Goal: Task Accomplishment & Management: Manage account settings

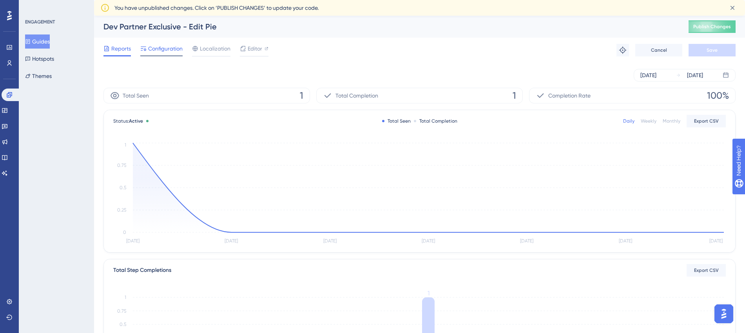
click at [168, 45] on span "Configuration" at bounding box center [165, 48] width 34 height 9
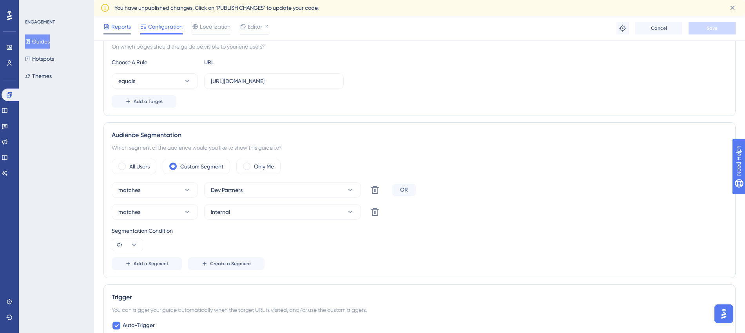
scroll to position [123, 0]
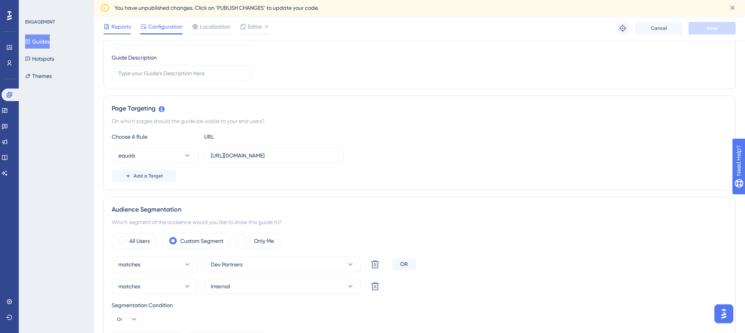
click at [114, 22] on span "Reports" at bounding box center [121, 26] width 20 height 9
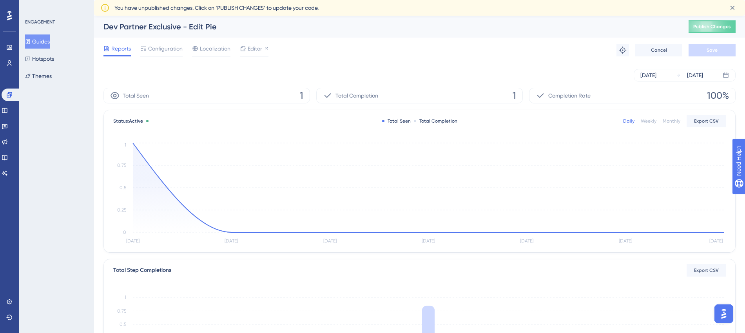
click at [50, 45] on button "Guides" at bounding box center [37, 41] width 25 height 14
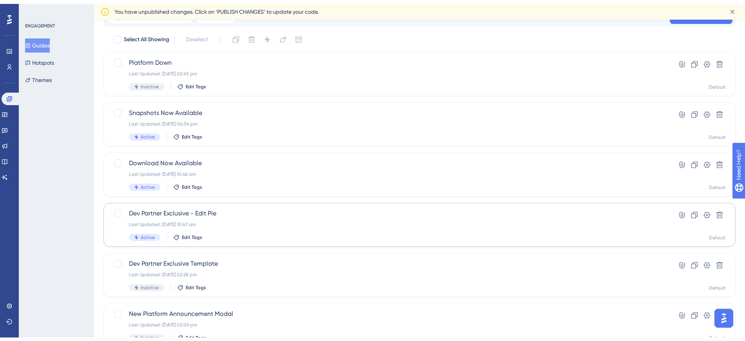
scroll to position [98, 0]
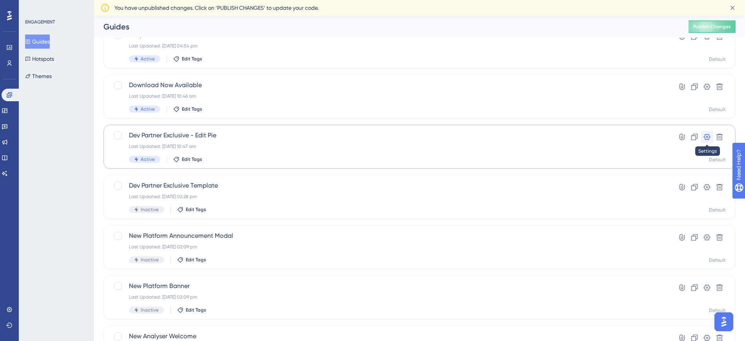
click at [709, 137] on icon at bounding box center [707, 137] width 8 height 8
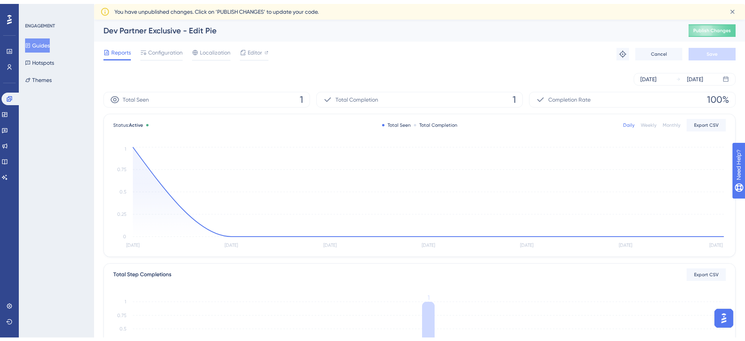
scroll to position [98, 0]
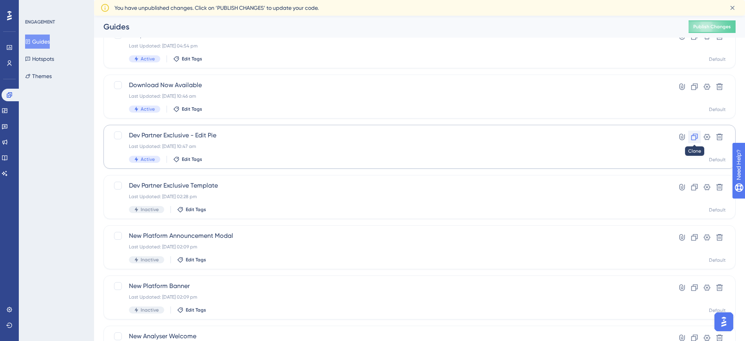
click at [697, 133] on icon at bounding box center [695, 137] width 8 height 8
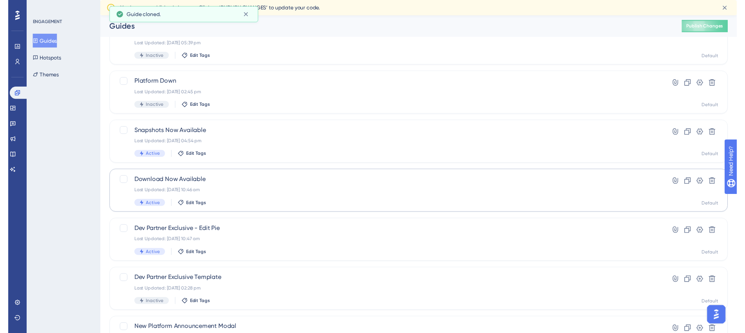
scroll to position [0, 0]
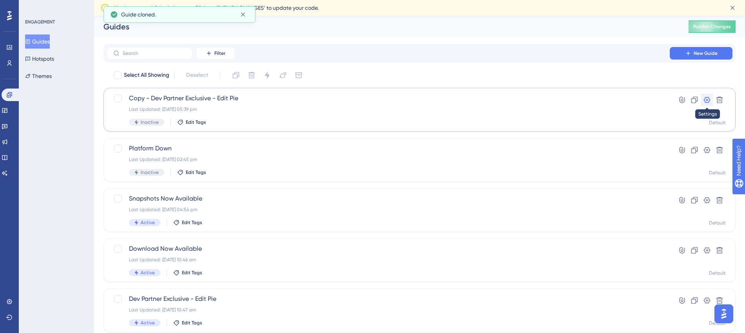
click at [707, 96] on icon at bounding box center [707, 100] width 8 height 8
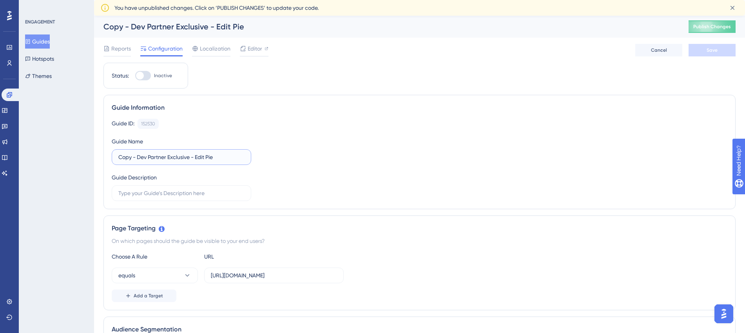
click at [138, 158] on input "Copy - Dev Partner Exclusive - Edit Pie" at bounding box center [181, 157] width 126 height 9
type input "Dev Partner Exclusive - Interactive Charts"
click at [311, 169] on div "Guide ID: 152530 Copy Guide Name [PERSON_NAME] Partner Exclusive - Interactive …" at bounding box center [420, 160] width 616 height 82
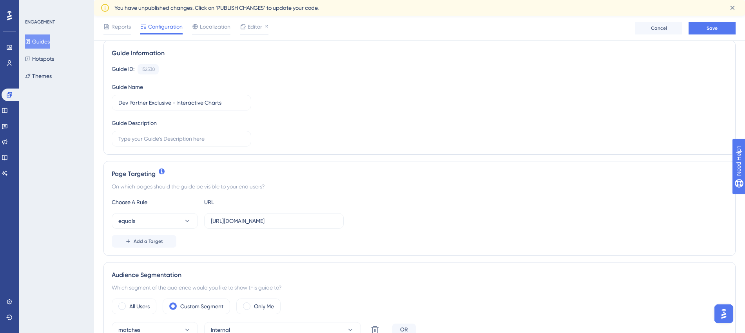
scroll to position [98, 0]
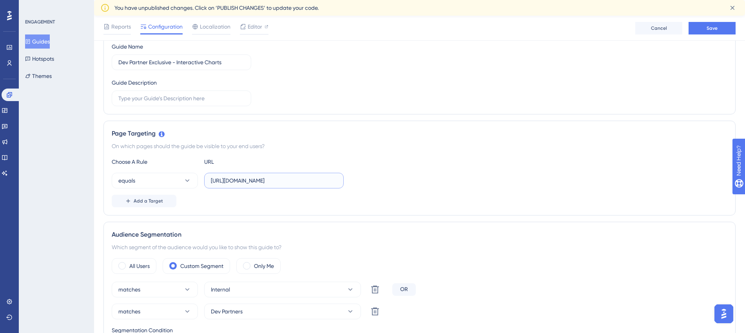
click at [249, 183] on input "[URL][DOMAIN_NAME]" at bounding box center [274, 180] width 126 height 9
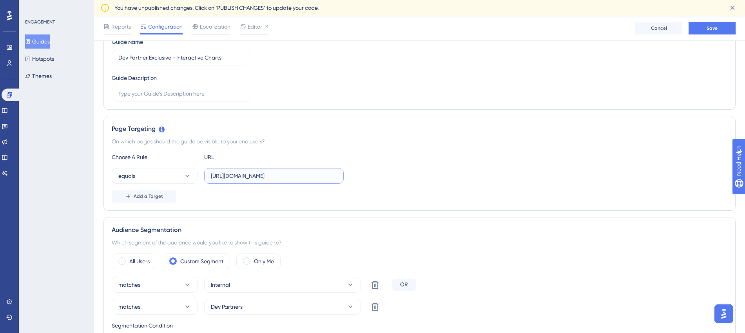
scroll to position [25, 0]
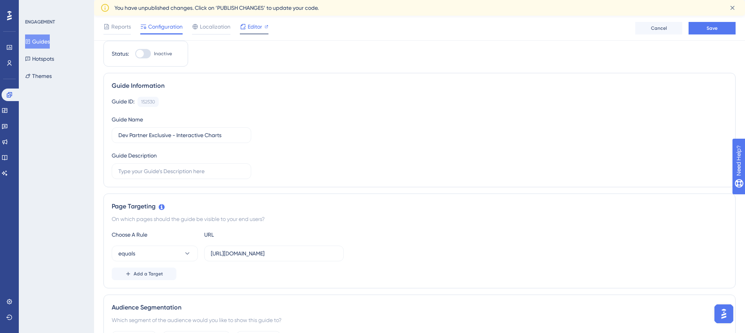
click at [255, 27] on span "Editor" at bounding box center [255, 26] width 15 height 9
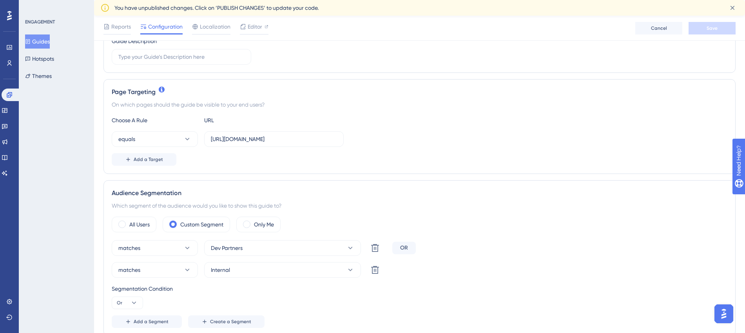
scroll to position [0, 0]
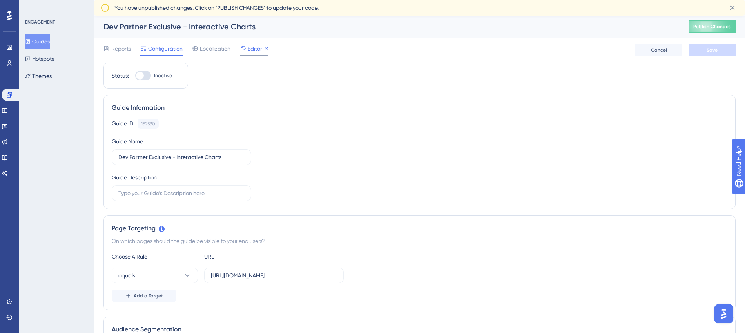
click at [256, 44] on span "Editor" at bounding box center [255, 48] width 15 height 9
click at [142, 75] on div at bounding box center [140, 76] width 8 height 8
click at [135, 76] on input "Inactive" at bounding box center [135, 76] width 0 height 0
checkbox input "true"
click at [729, 51] on button "Save" at bounding box center [712, 50] width 47 height 13
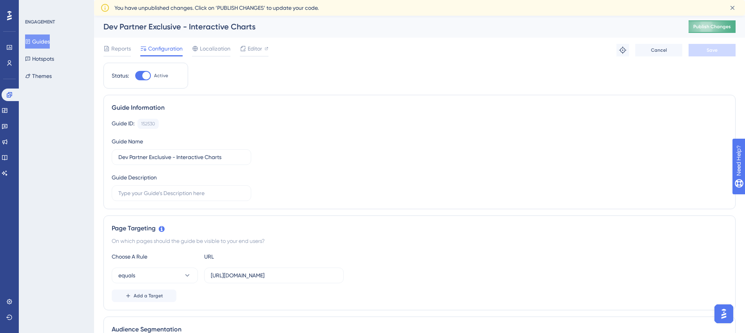
click at [723, 22] on button "Publish Changes" at bounding box center [712, 26] width 47 height 13
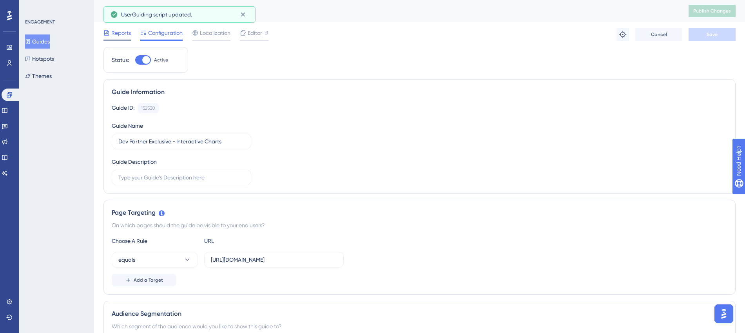
click at [127, 35] on span "Reports" at bounding box center [121, 32] width 20 height 9
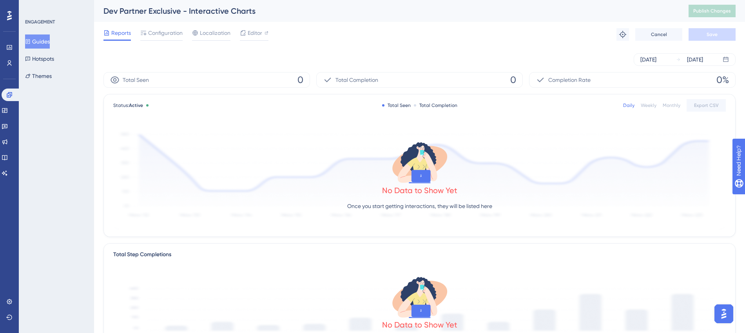
click at [30, 38] on button "Guides" at bounding box center [37, 41] width 25 height 14
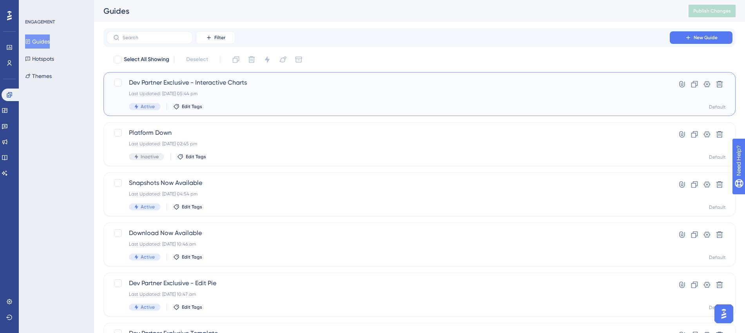
click at [303, 94] on div "Last Updated: [DATE] 05:44 pm" at bounding box center [388, 94] width 519 height 6
